Goal: Check status: Check status

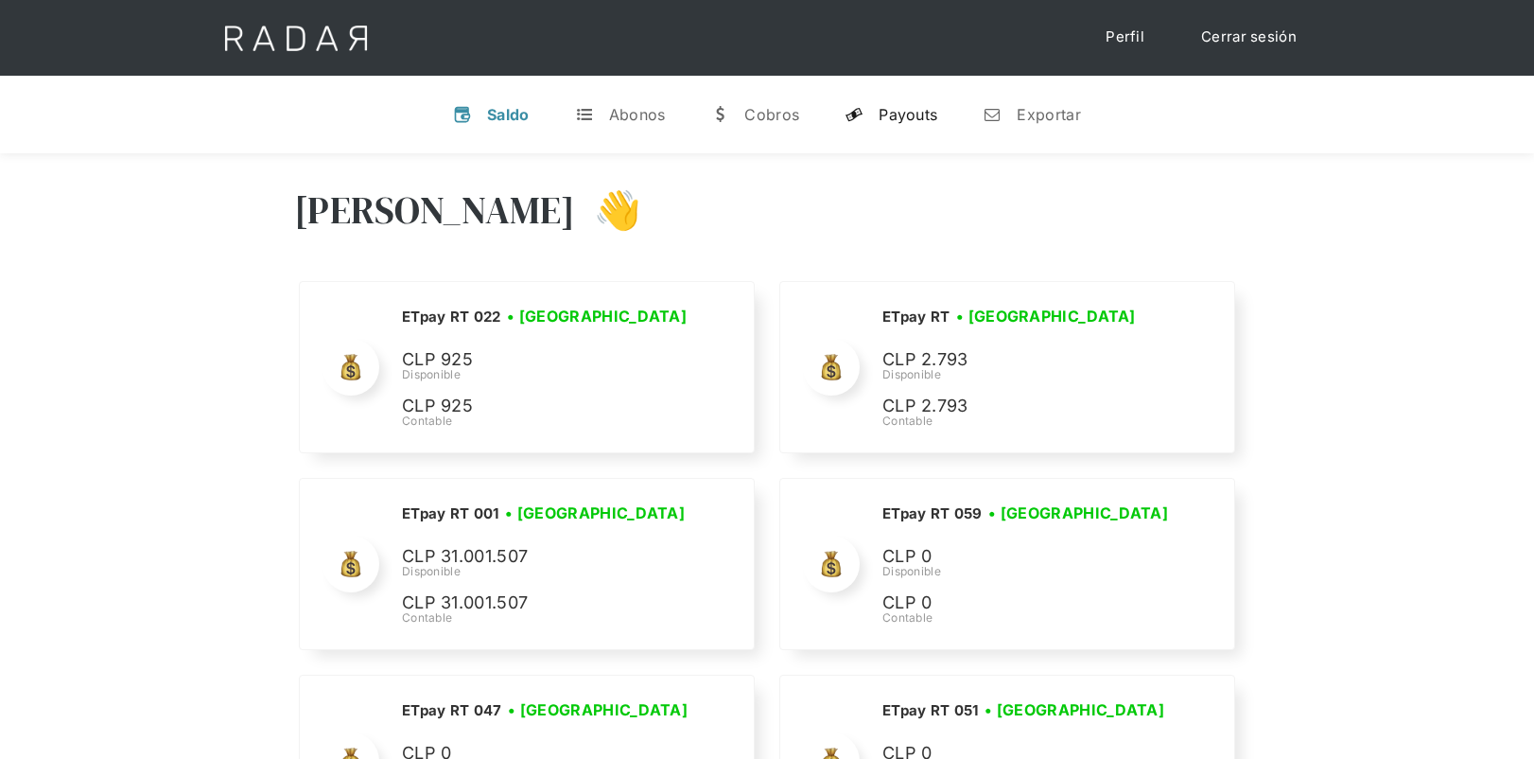
click at [905, 108] on div "Payouts" at bounding box center [908, 114] width 59 height 19
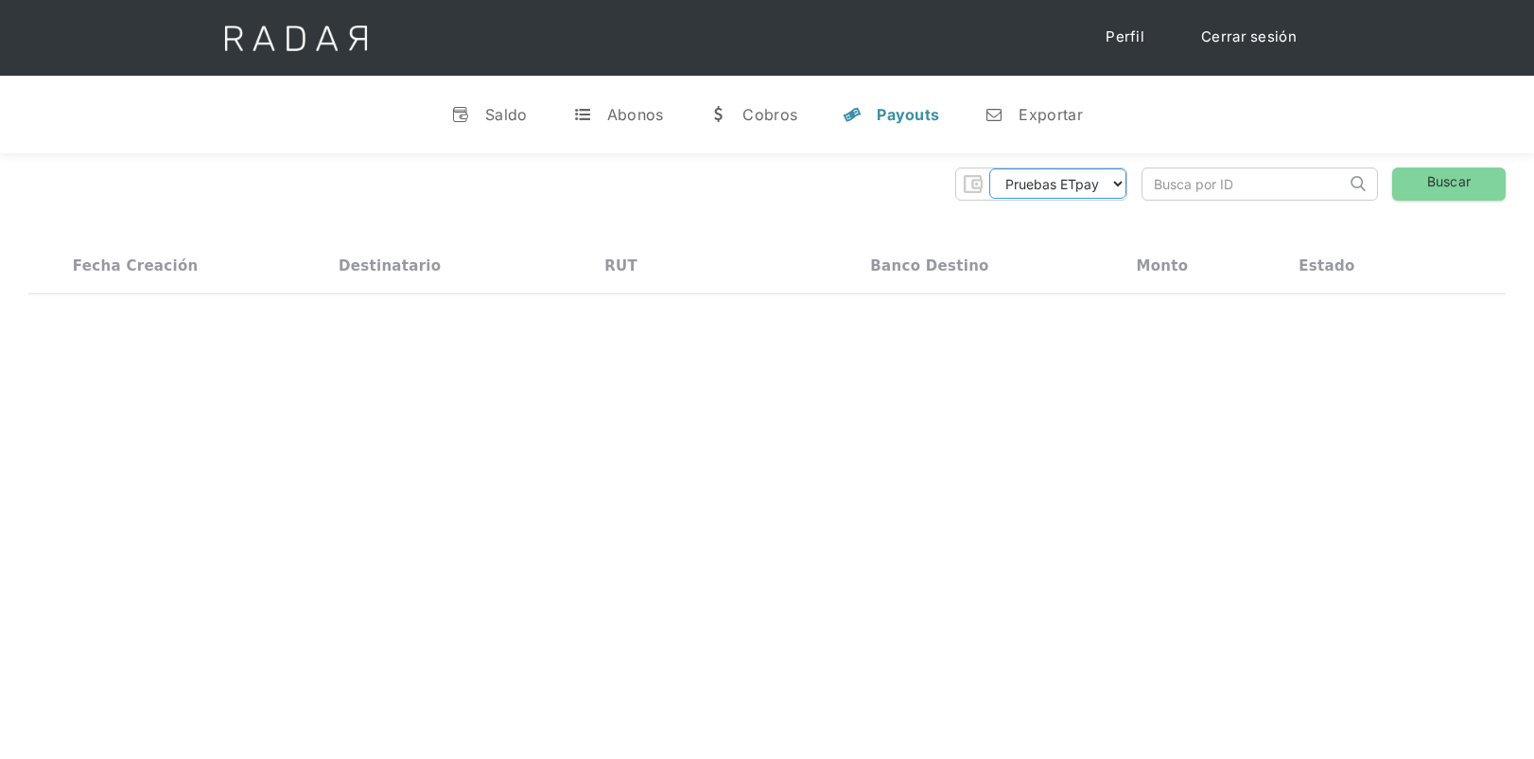
click at [1080, 189] on select "Pruebas ETpay Cuenta 1.000 Cuenta 1.001 Cuenta 1.002 Cuenta 1.003 Cuenta 1.004 …" at bounding box center [1058, 183] width 137 height 30
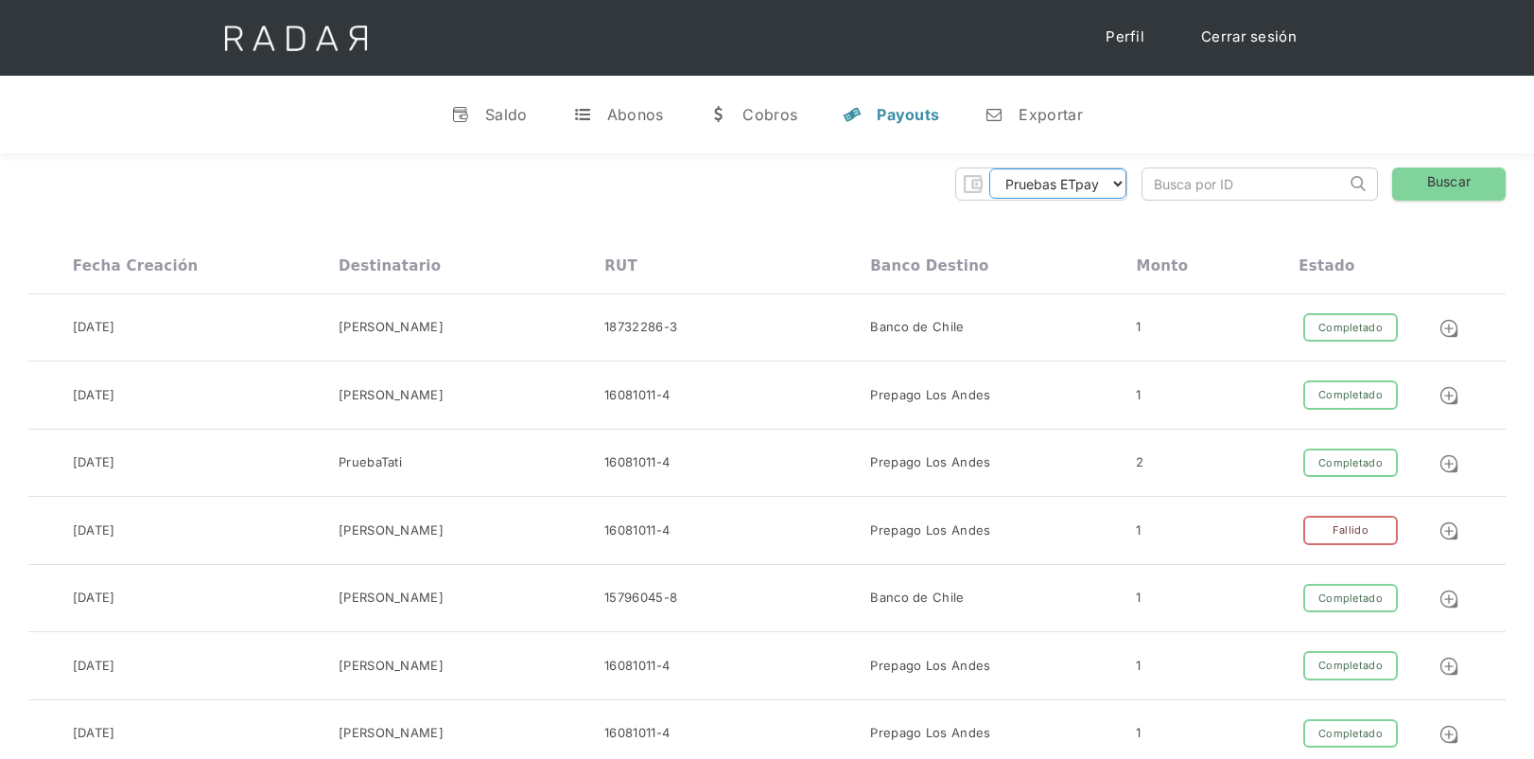
select select "etpay-cuenta-1001"
click at [990, 168] on select "Pruebas ETpay Cuenta 1.000 Cuenta 1.001 Cuenta 1.002 Cuenta 1.003 Cuenta 1.004 …" at bounding box center [1058, 183] width 137 height 30
paste input "d28845aa-e690-419e-a741-fe1fc1503dde"
type input "d28845aa-e690-419e-a741-fe1fc1503dde"
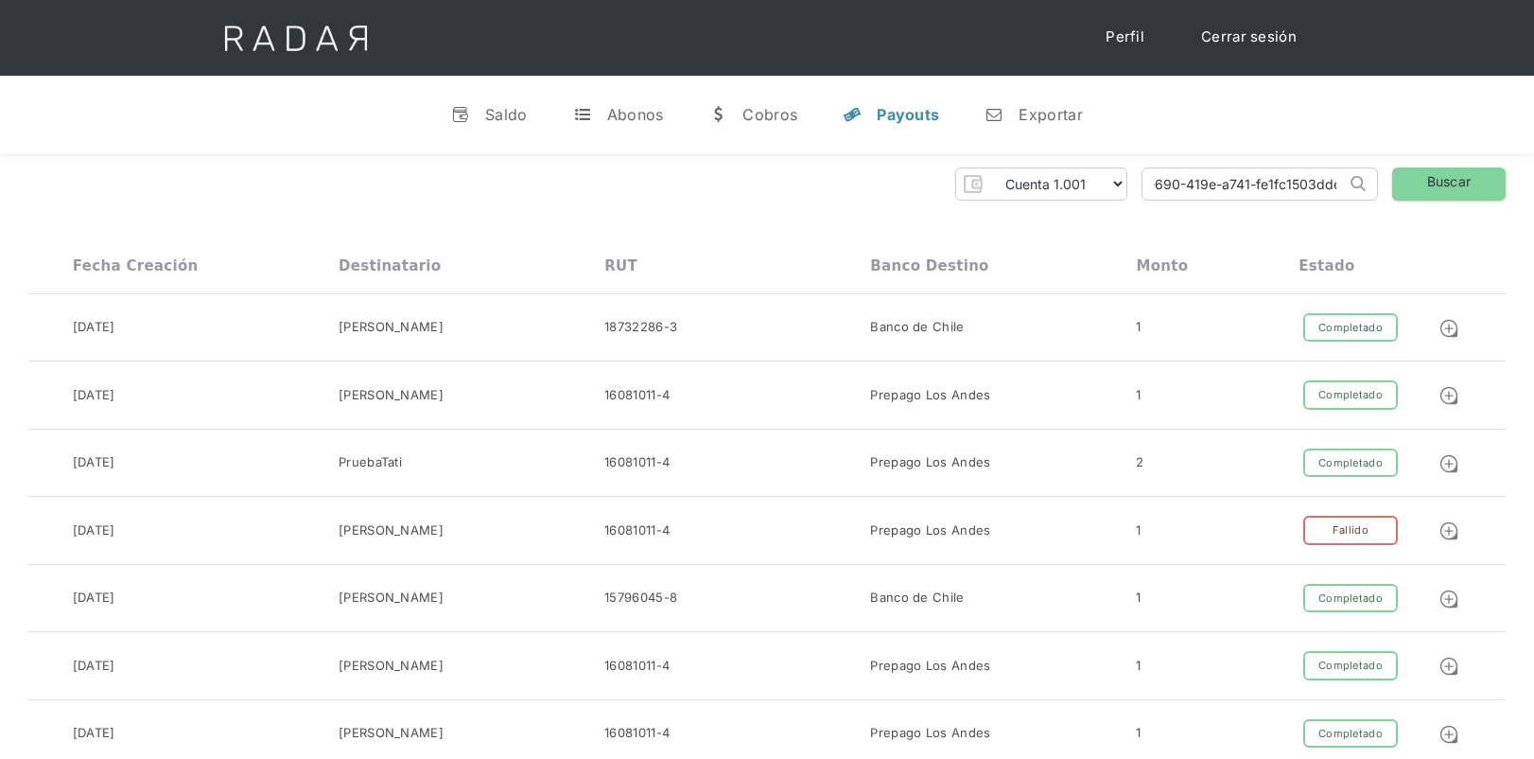
scroll to position [0, 0]
drag, startPoint x: 1456, startPoint y: 166, endPoint x: 1455, endPoint y: 188, distance: 22.7
click at [1455, 188] on link "Buscar" at bounding box center [1450, 183] width 114 height 33
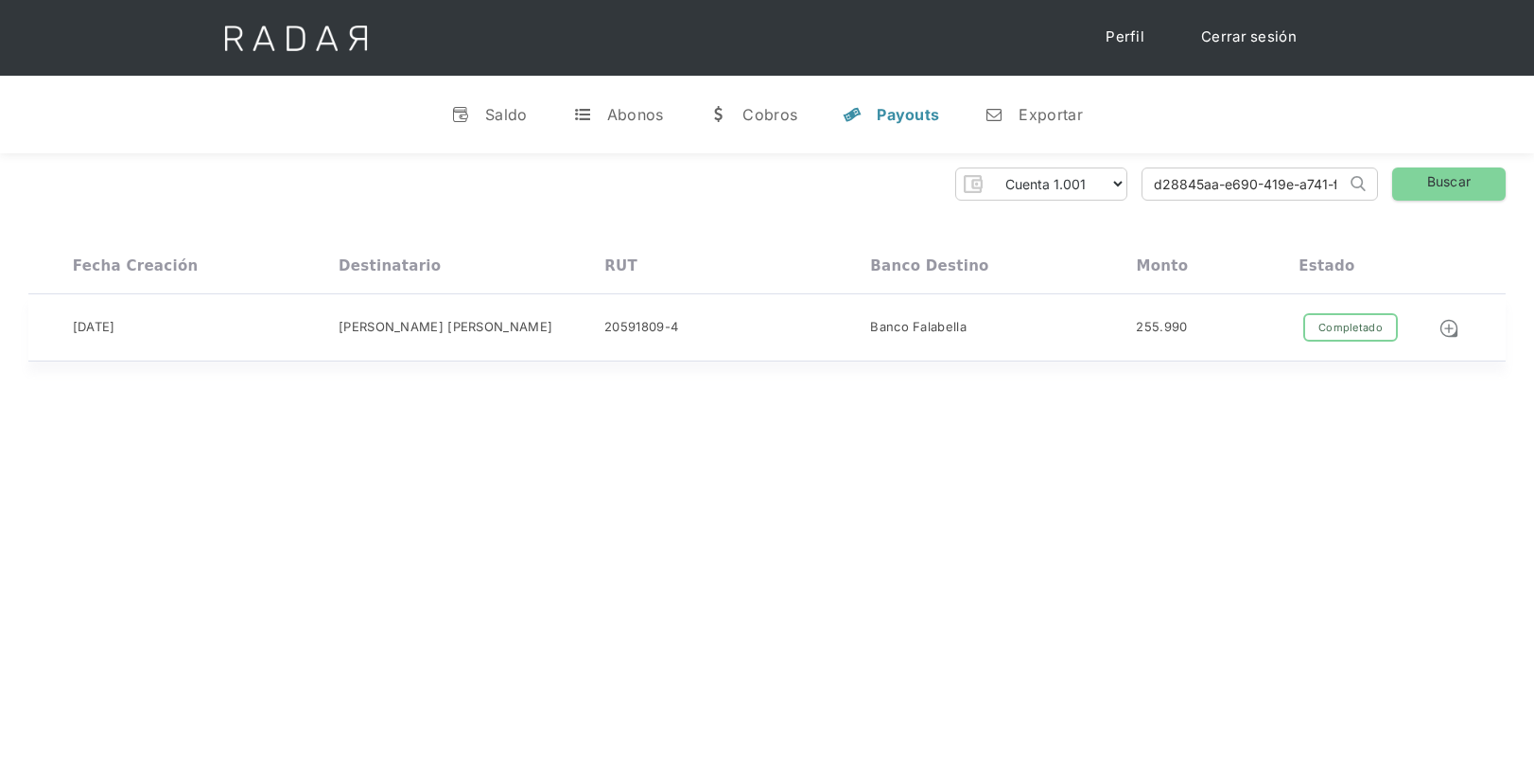
click at [604, 322] on div "[PERSON_NAME]" at bounding box center [472, 327] width 266 height 29
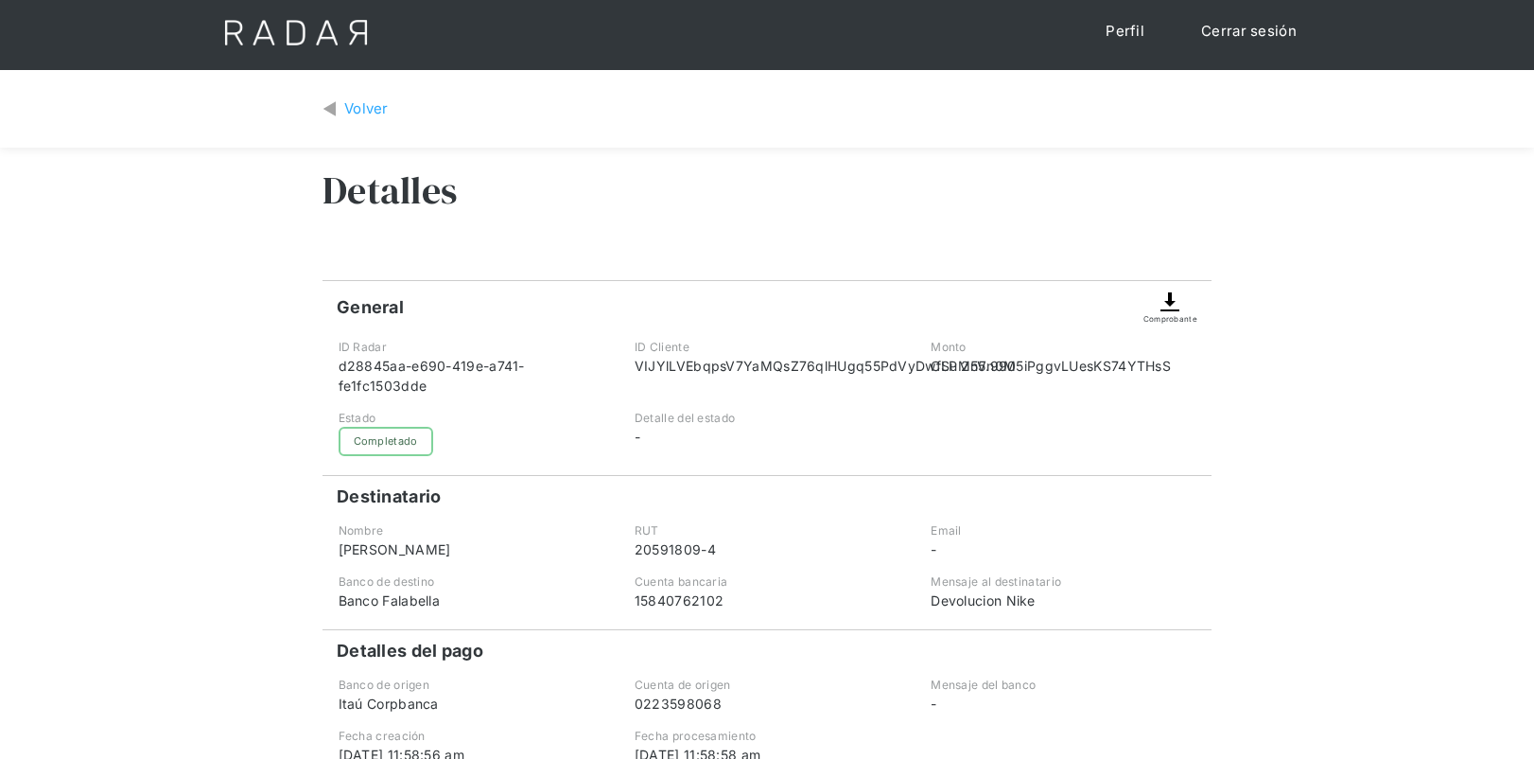
scroll to position [349, 0]
